Goal: Information Seeking & Learning: Compare options

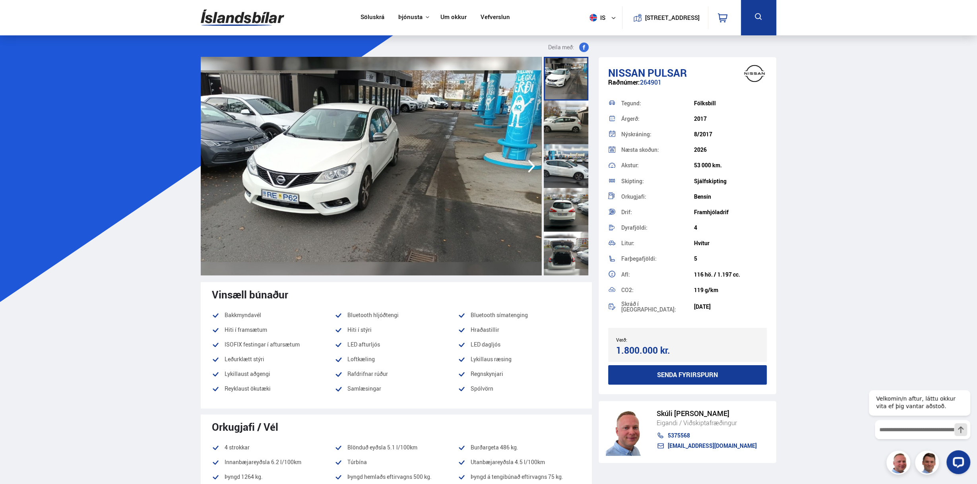
drag, startPoint x: 20, startPoint y: 213, endPoint x: 31, endPoint y: 204, distance: 14.2
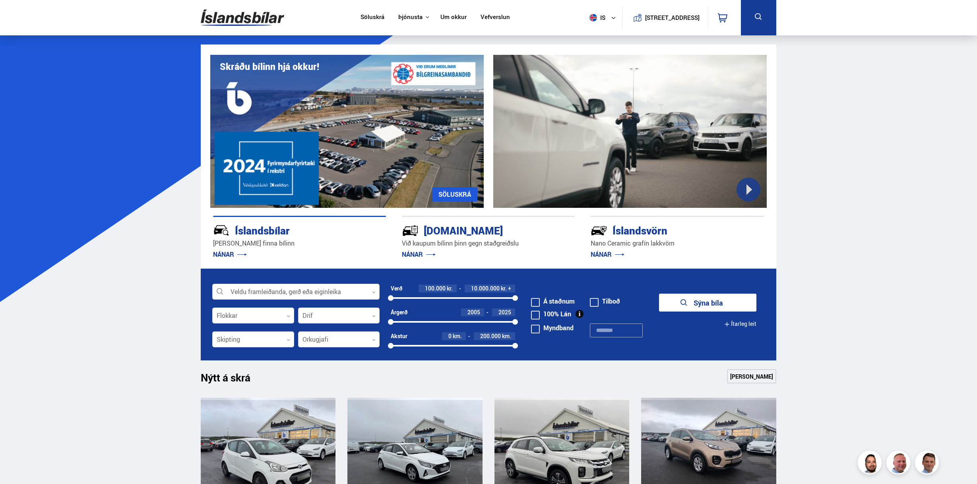
click at [280, 294] on div at bounding box center [295, 292] width 167 height 16
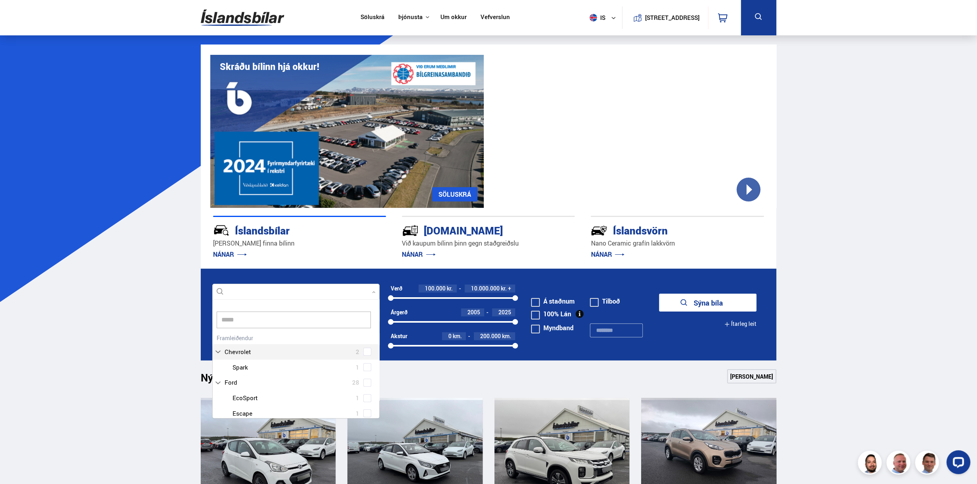
scroll to position [58, 168]
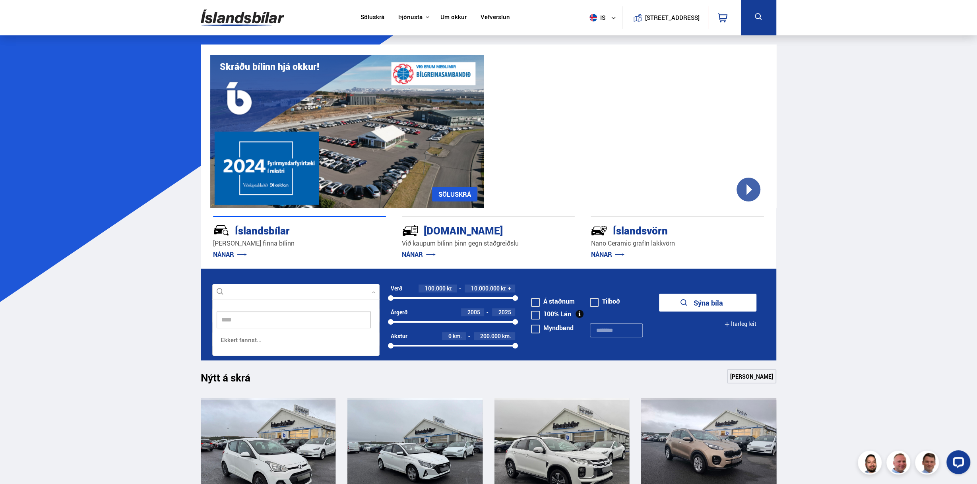
type input "*****"
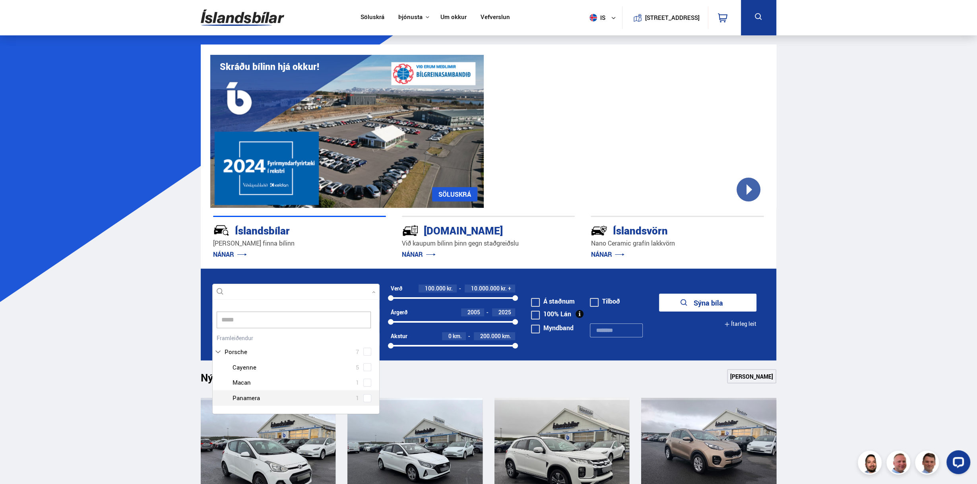
click at [272, 400] on div at bounding box center [303, 398] width 147 height 12
click at [364, 399] on div "Porsche Cayenne 5 Porsche Macan 1 Porsche Panamera 1" at bounding box center [296, 383] width 167 height 46
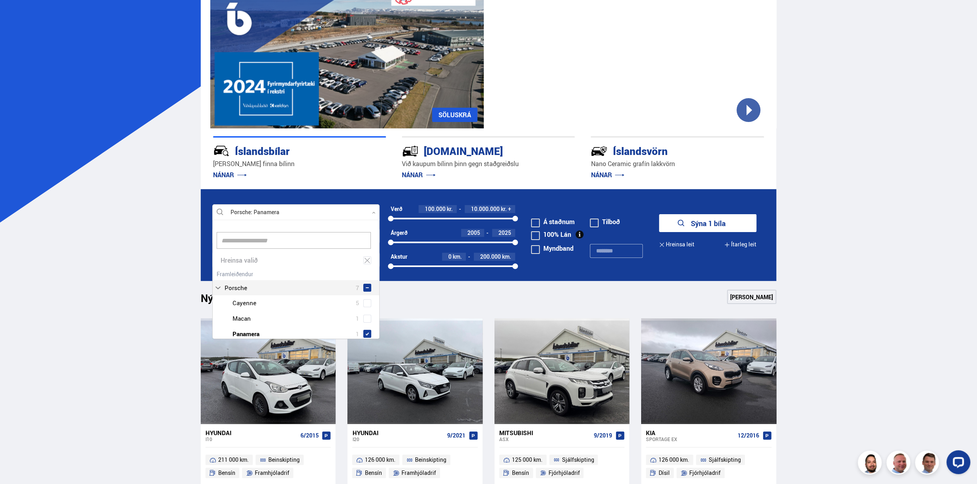
drag, startPoint x: 162, startPoint y: 316, endPoint x: 180, endPoint y: 316, distance: 17.9
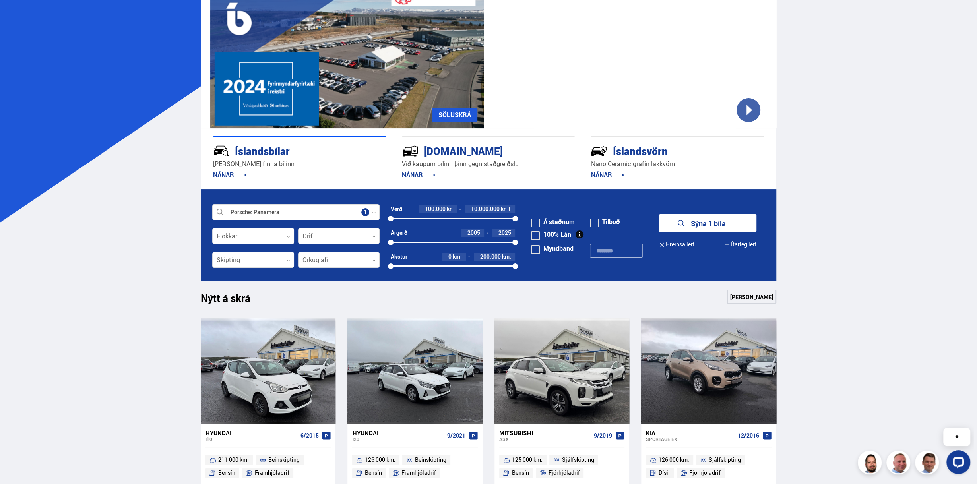
click at [705, 230] on button "Sýna 1 bíla" at bounding box center [707, 223] width 97 height 18
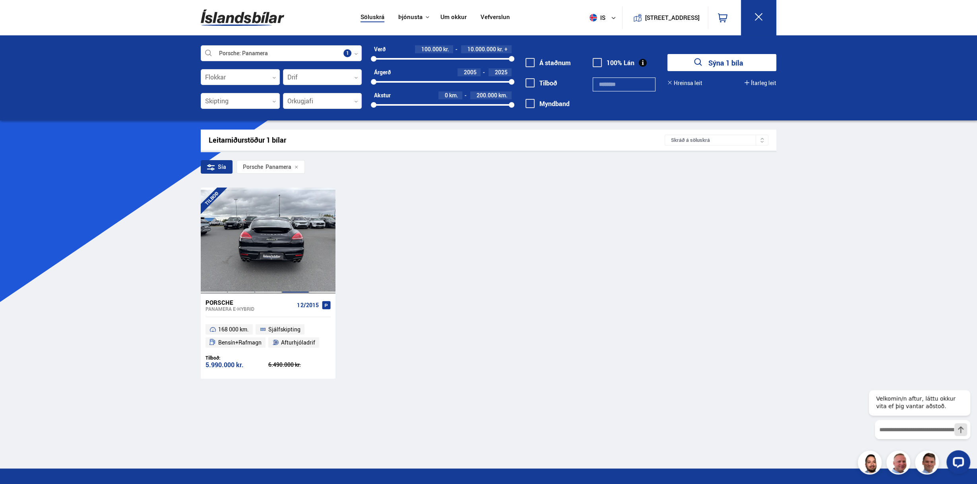
click at [305, 241] on div at bounding box center [295, 241] width 27 height 106
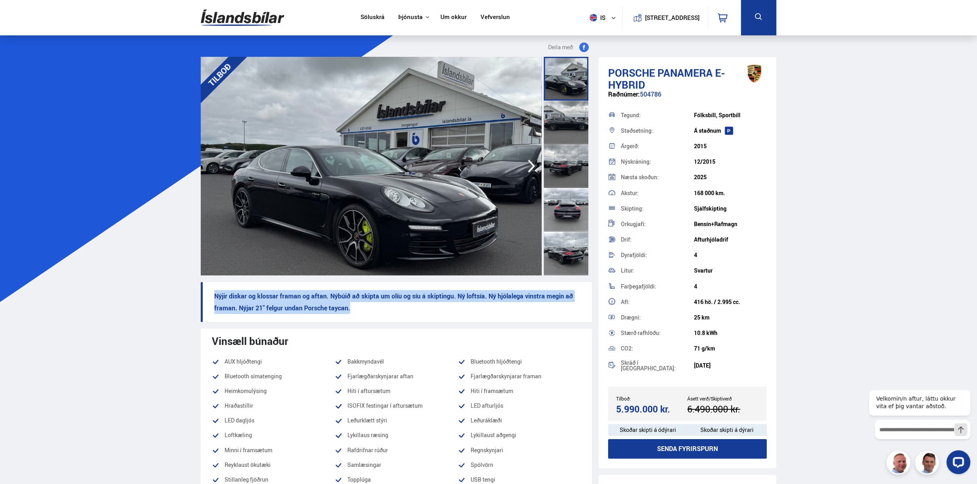
drag, startPoint x: 392, startPoint y: 310, endPoint x: 37, endPoint y: 306, distance: 355.3
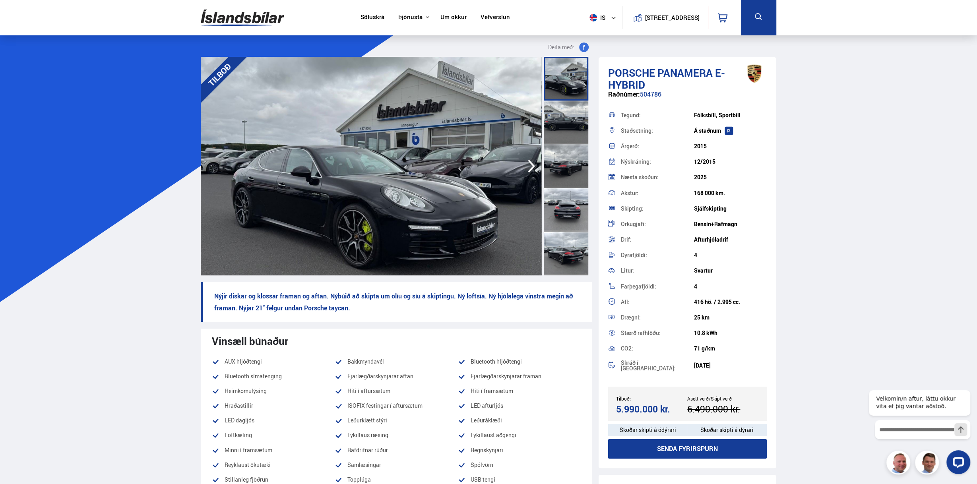
click at [441, 312] on p "Nýjir diskar og klossar framan og aftan. Nýbúið að skipta um olíu og síu á skip…" at bounding box center [396, 302] width 391 height 40
drag, startPoint x: 134, startPoint y: 360, endPoint x: 259, endPoint y: 12, distance: 369.7
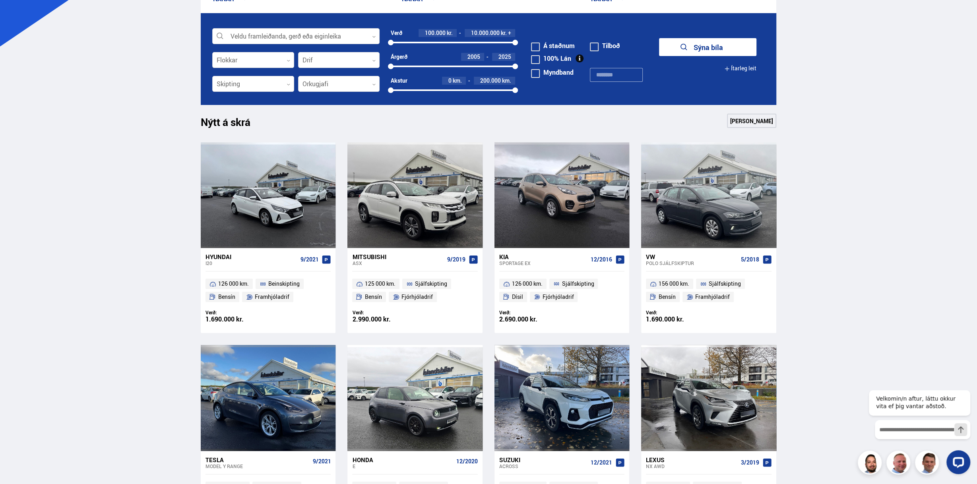
scroll to position [278, 0]
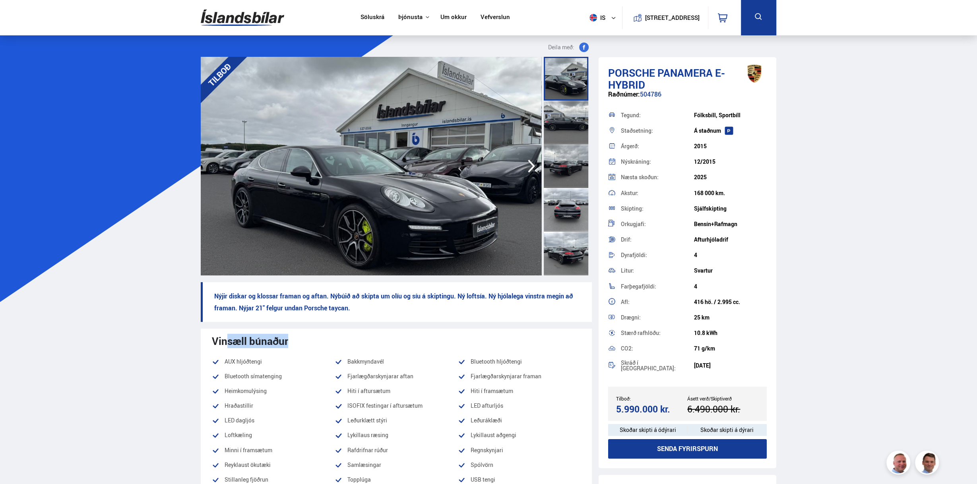
click at [435, 212] on img at bounding box center [371, 166] width 341 height 219
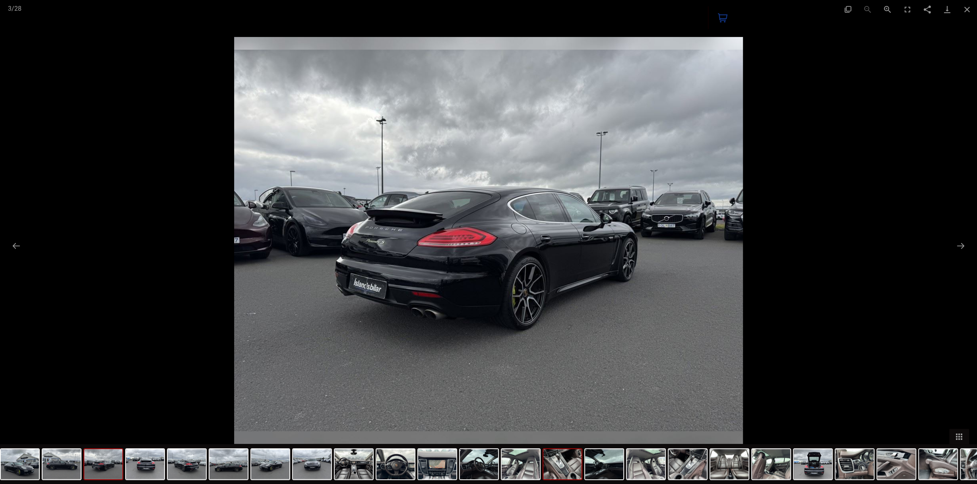
click at [569, 473] on img at bounding box center [562, 464] width 38 height 30
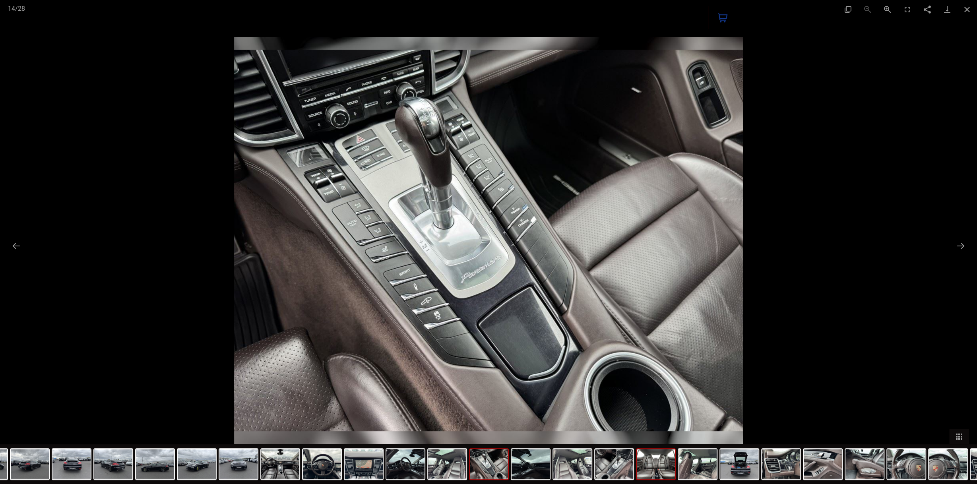
click at [655, 474] on img at bounding box center [656, 464] width 38 height 30
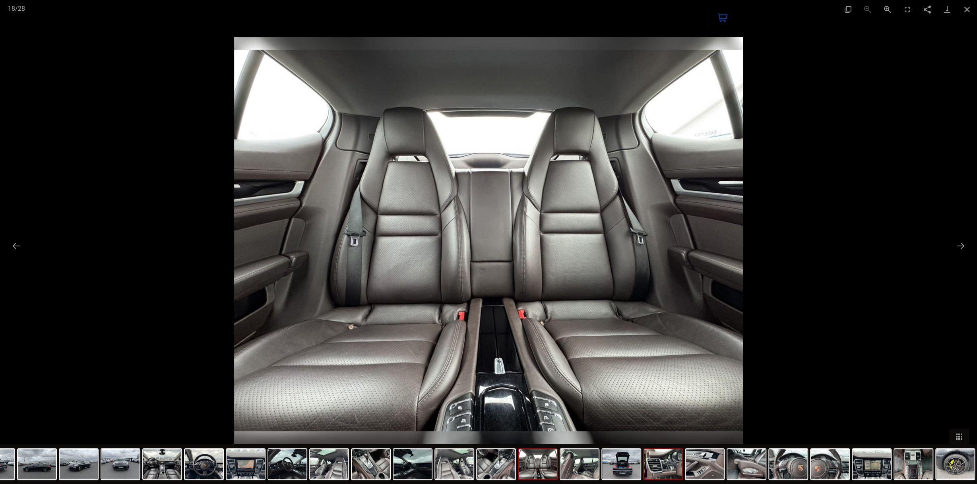
click at [672, 473] on img at bounding box center [663, 464] width 38 height 30
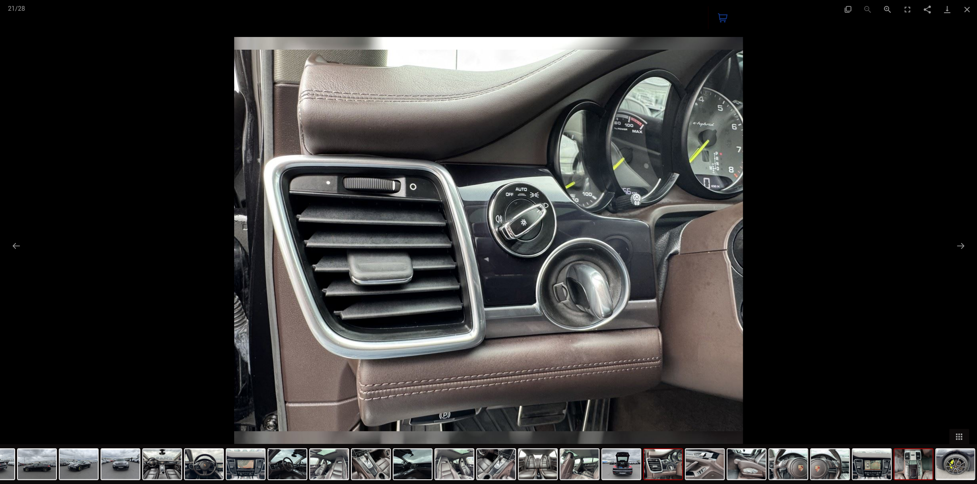
drag, startPoint x: 874, startPoint y: 472, endPoint x: 912, endPoint y: 477, distance: 38.2
click at [875, 472] on img at bounding box center [871, 464] width 38 height 30
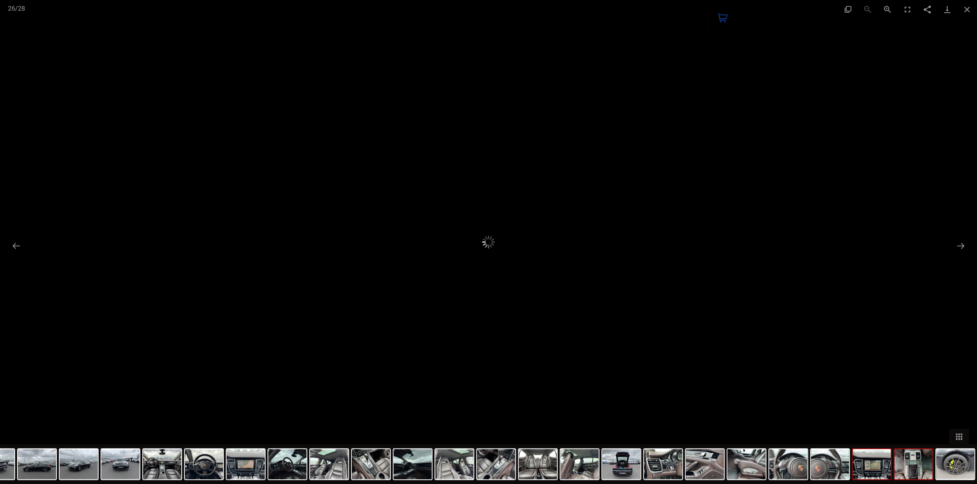
drag, startPoint x: 915, startPoint y: 478, endPoint x: 928, endPoint y: 479, distance: 13.2
click at [915, 478] on img at bounding box center [913, 464] width 38 height 30
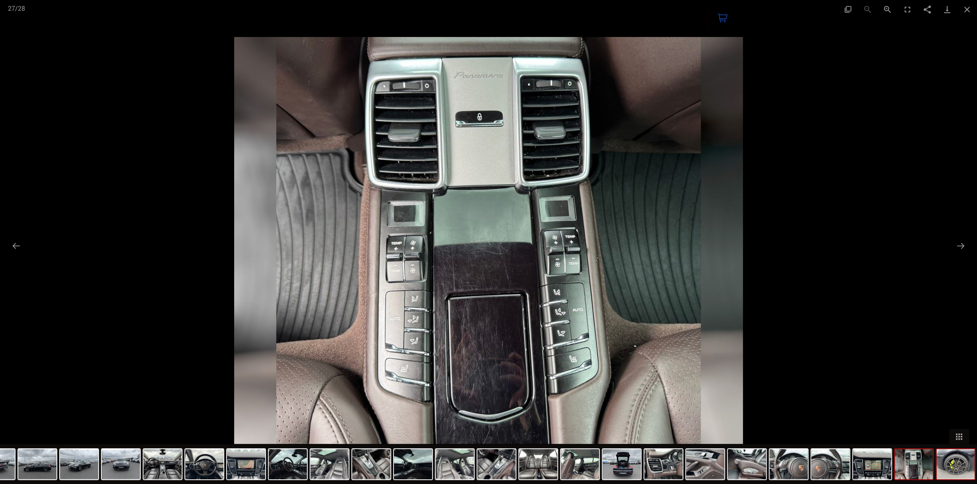
click at [943, 465] on img at bounding box center [955, 464] width 38 height 30
click at [924, 480] on div at bounding box center [393, 464] width 1168 height 40
click at [891, 478] on img at bounding box center [872, 464] width 38 height 30
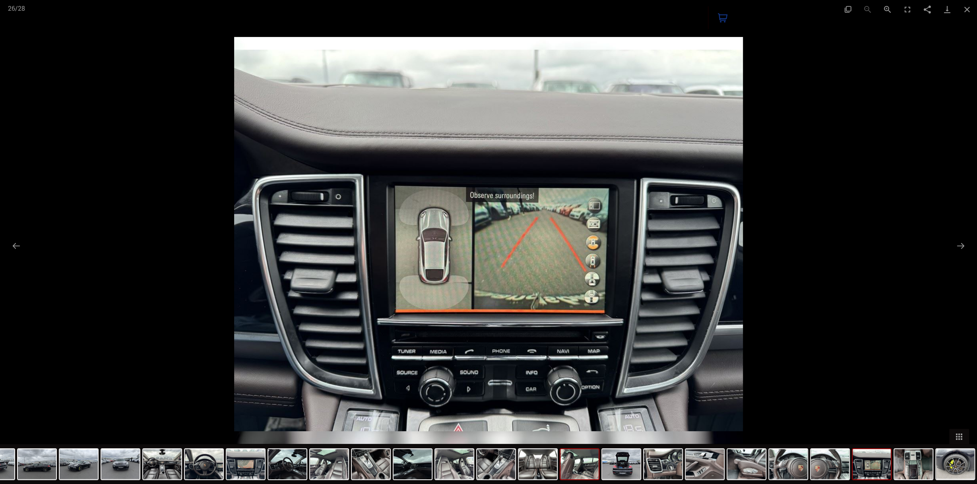
click at [566, 472] on img at bounding box center [579, 464] width 38 height 30
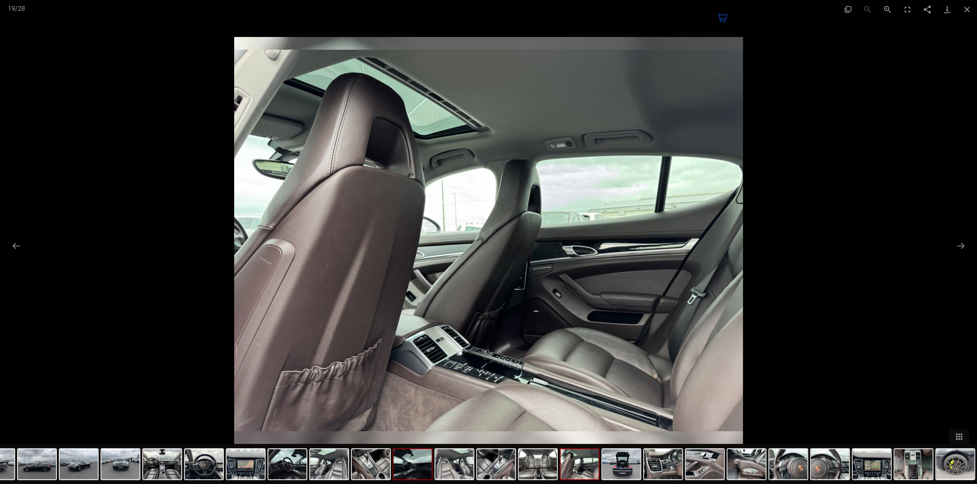
click at [412, 474] on img at bounding box center [412, 464] width 38 height 30
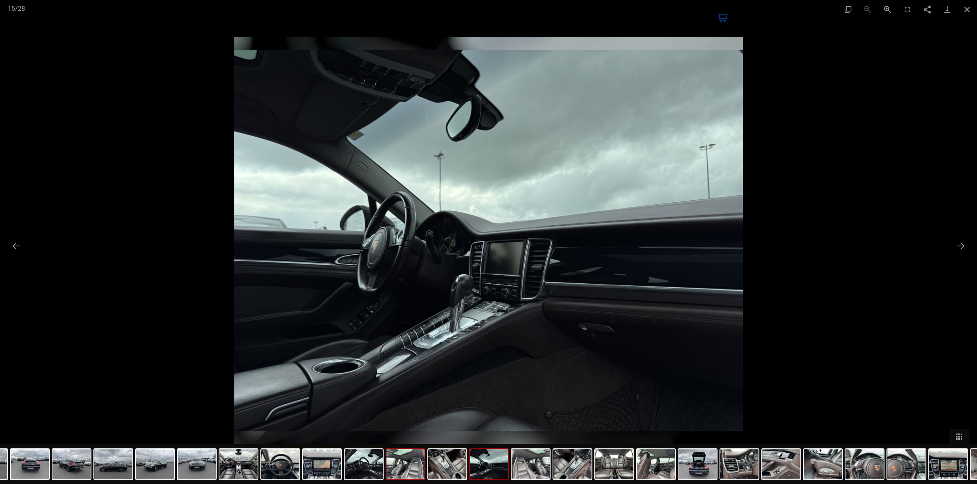
click at [420, 473] on img at bounding box center [405, 464] width 38 height 30
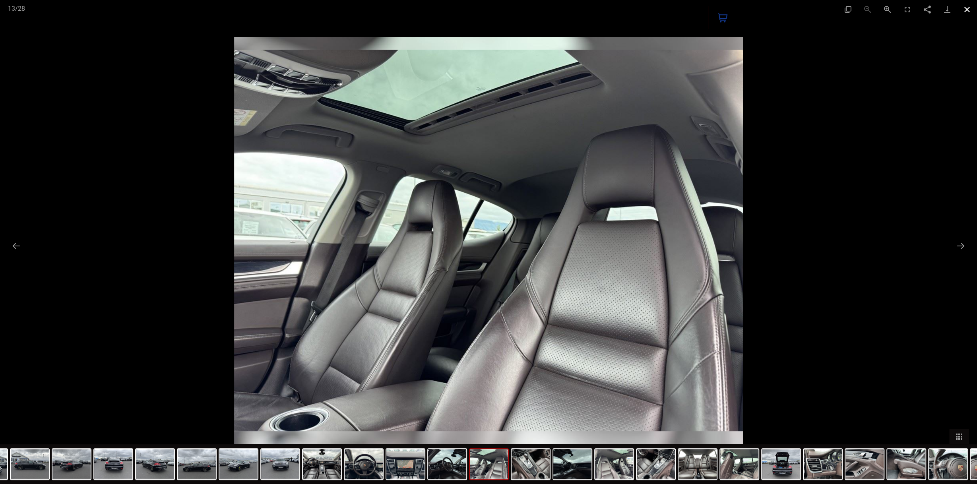
click at [967, 7] on button "Close gallery" at bounding box center [967, 9] width 20 height 19
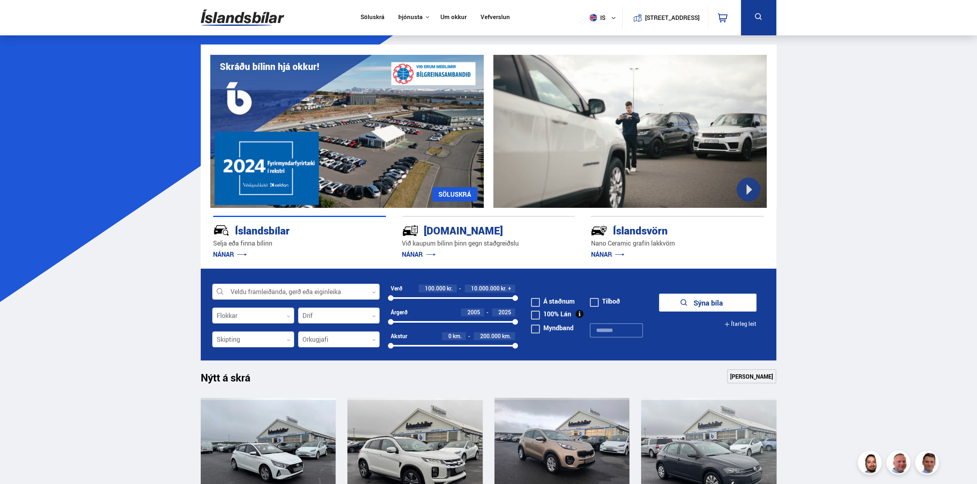
click at [440, 14] on link "Um okkur" at bounding box center [453, 18] width 26 height 8
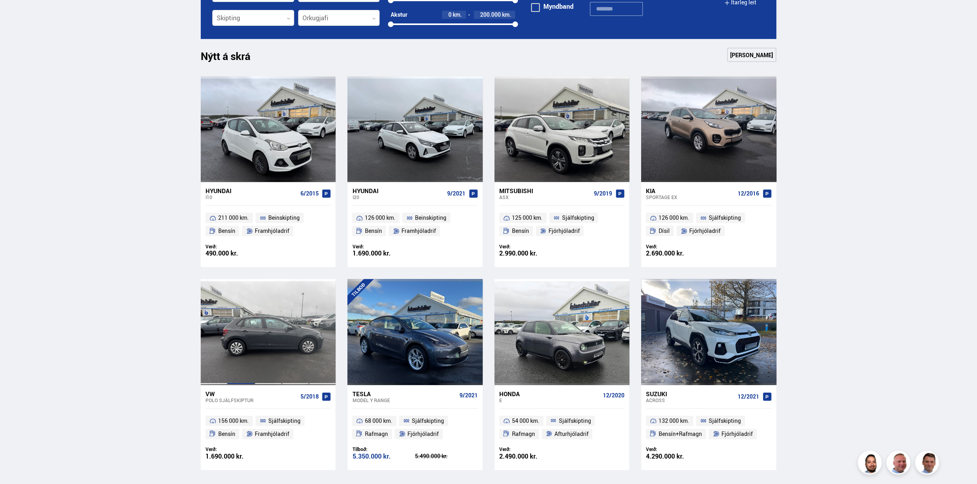
scroll to position [397, 0]
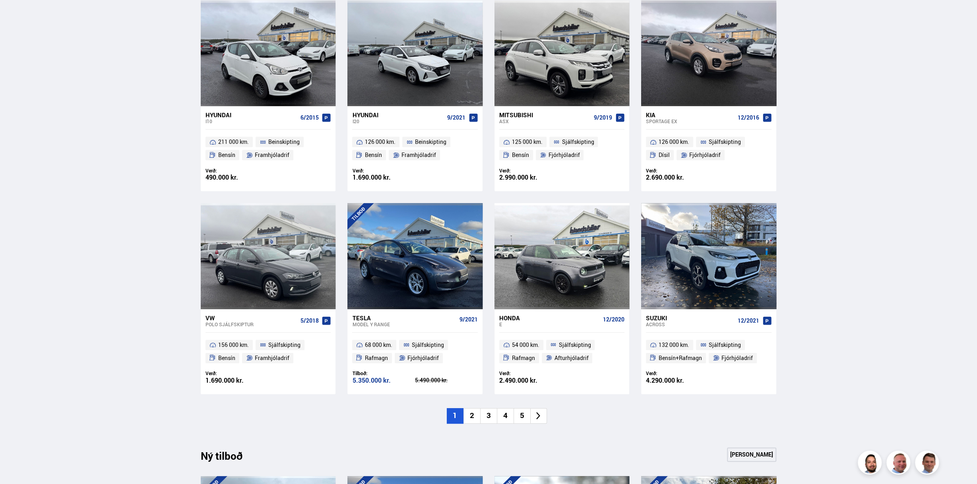
click at [911, 300] on div "Söluskrá Þjónusta Íslandsbílar [DOMAIN_NAME] Íslandsvörn Leiðbeiningar Um okkur…" at bounding box center [488, 412] width 977 height 1619
click at [470, 416] on li "2" at bounding box center [471, 415] width 17 height 15
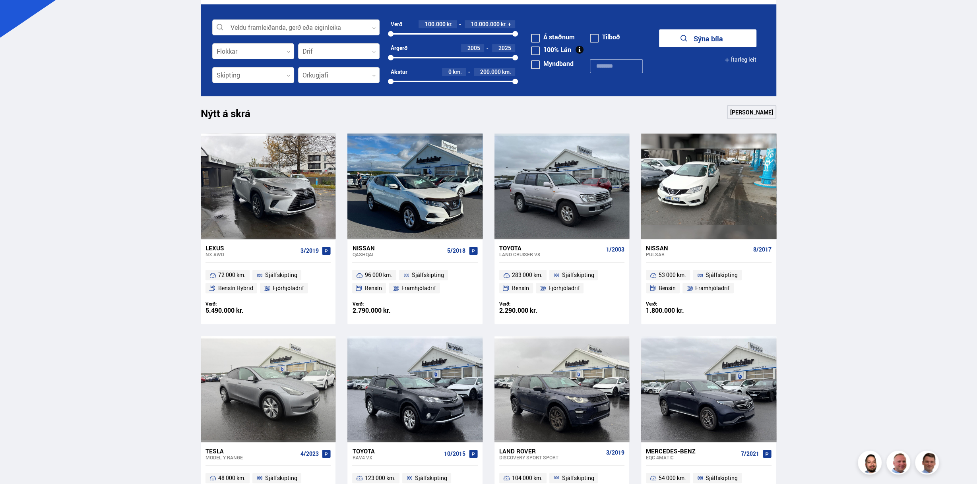
scroll to position [278, 0]
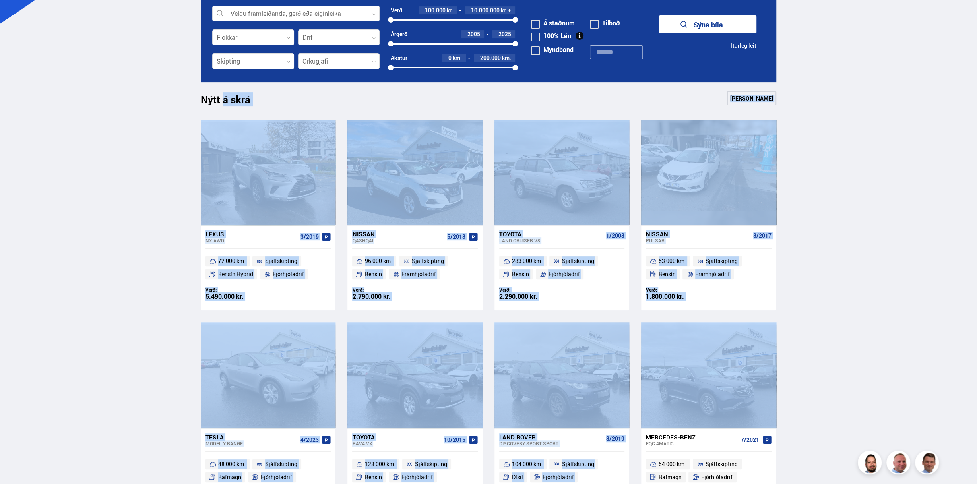
drag, startPoint x: 137, startPoint y: 95, endPoint x: 809, endPoint y: 386, distance: 732.2
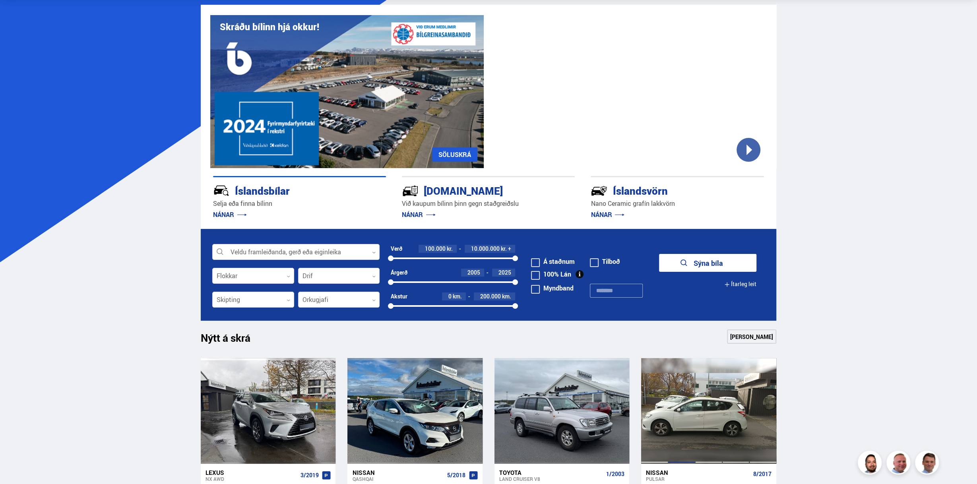
scroll to position [0, 0]
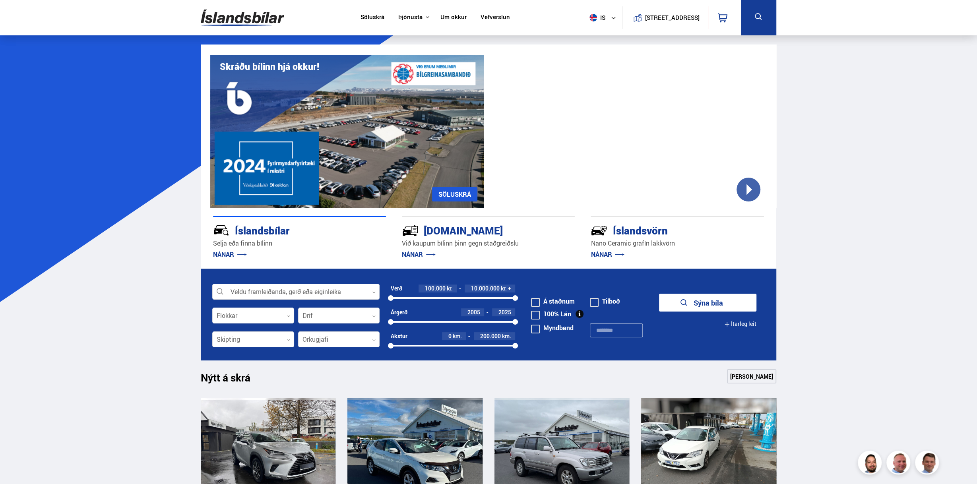
click at [286, 300] on form "Veldu framleiðanda, gerð eða eiginleika 0 Flokkar 0 Drif 0 Verð 100.000 kr. 10.…" at bounding box center [488, 315] width 575 height 92
click at [290, 288] on div at bounding box center [295, 292] width 167 height 16
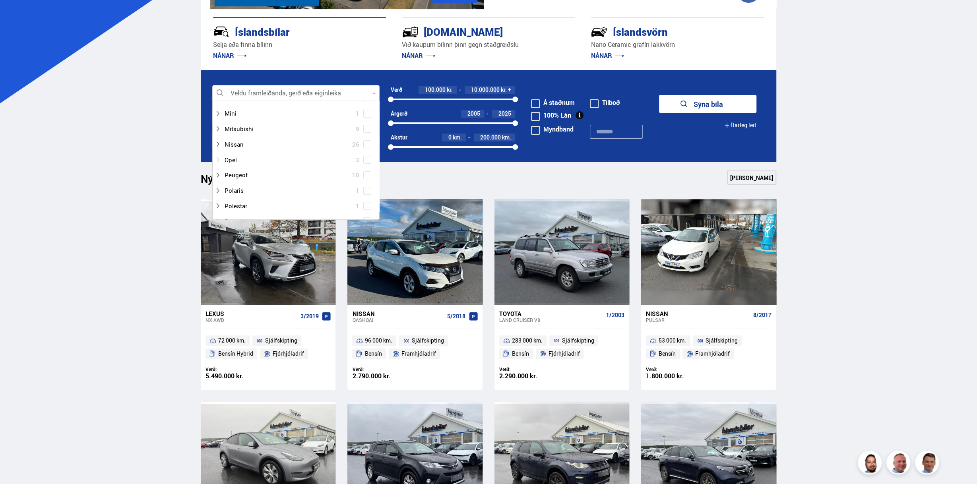
scroll to position [397, 0]
click at [246, 142] on div at bounding box center [288, 142] width 147 height 12
click at [368, 151] on div "Nissan Ariya 1 Nissan Juke 2 Nissan Leaf 6 Nissan Micra 1 Nissan Pulsar 1 Nissa…" at bounding box center [296, 163] width 167 height 108
click at [727, 101] on button "Sýna 6 bíla" at bounding box center [707, 104] width 97 height 18
